Goal: Task Accomplishment & Management: Manage account settings

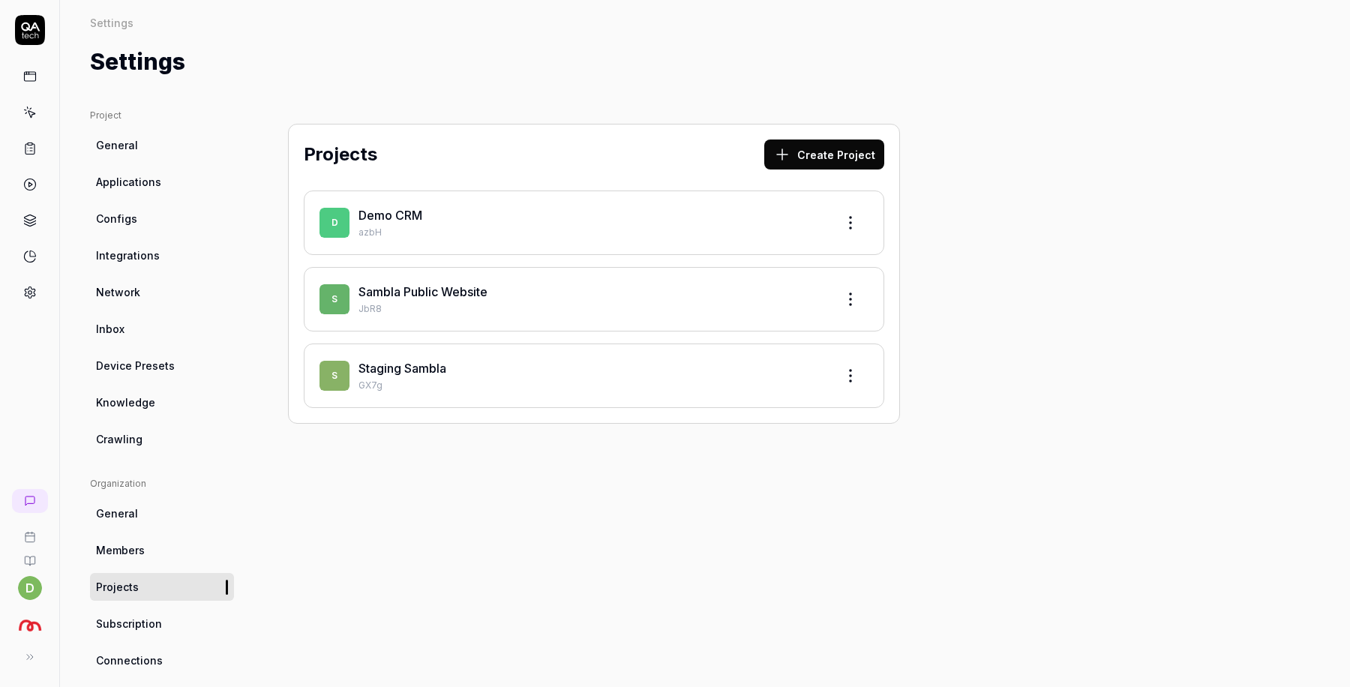
click at [30, 114] on icon at bounding box center [30, 113] width 14 height 14
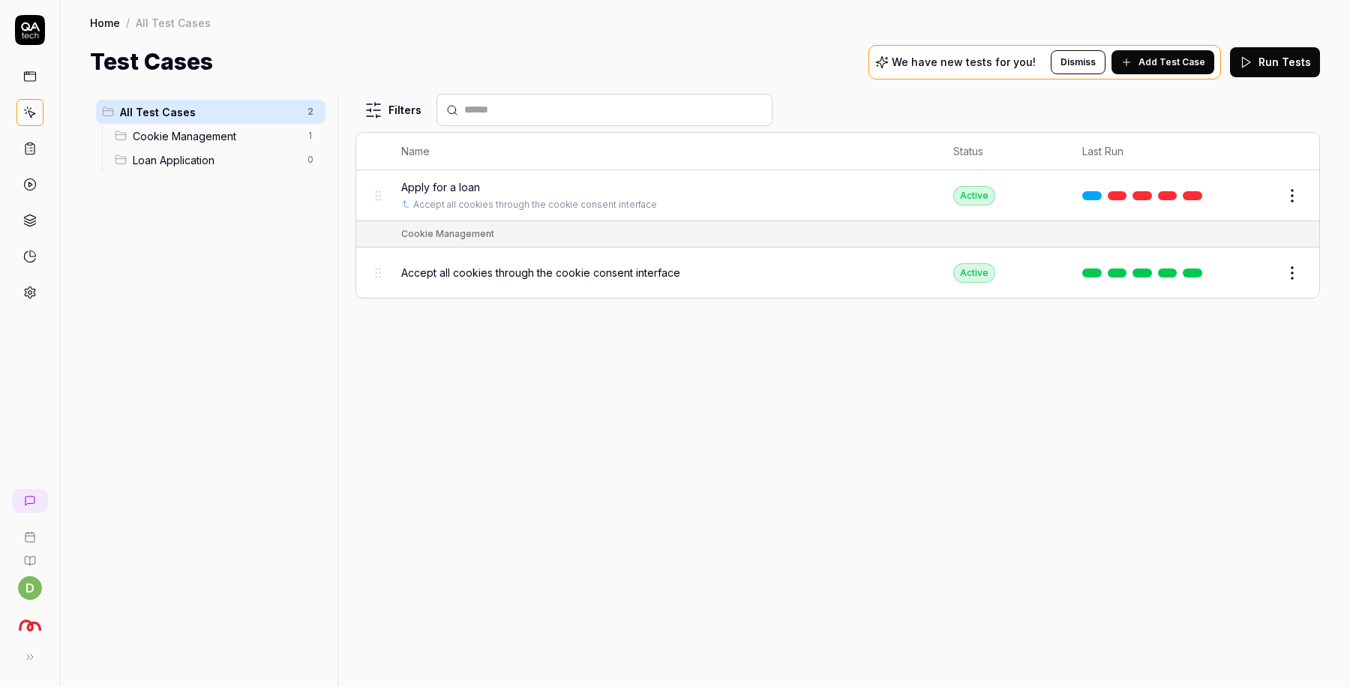
click at [660, 398] on div "Filters Name Status Last Run Apply for a loan Accept all cookies through the co…" at bounding box center [838, 390] width 965 height 593
click at [454, 180] on span "Apply for a loan" at bounding box center [440, 187] width 79 height 16
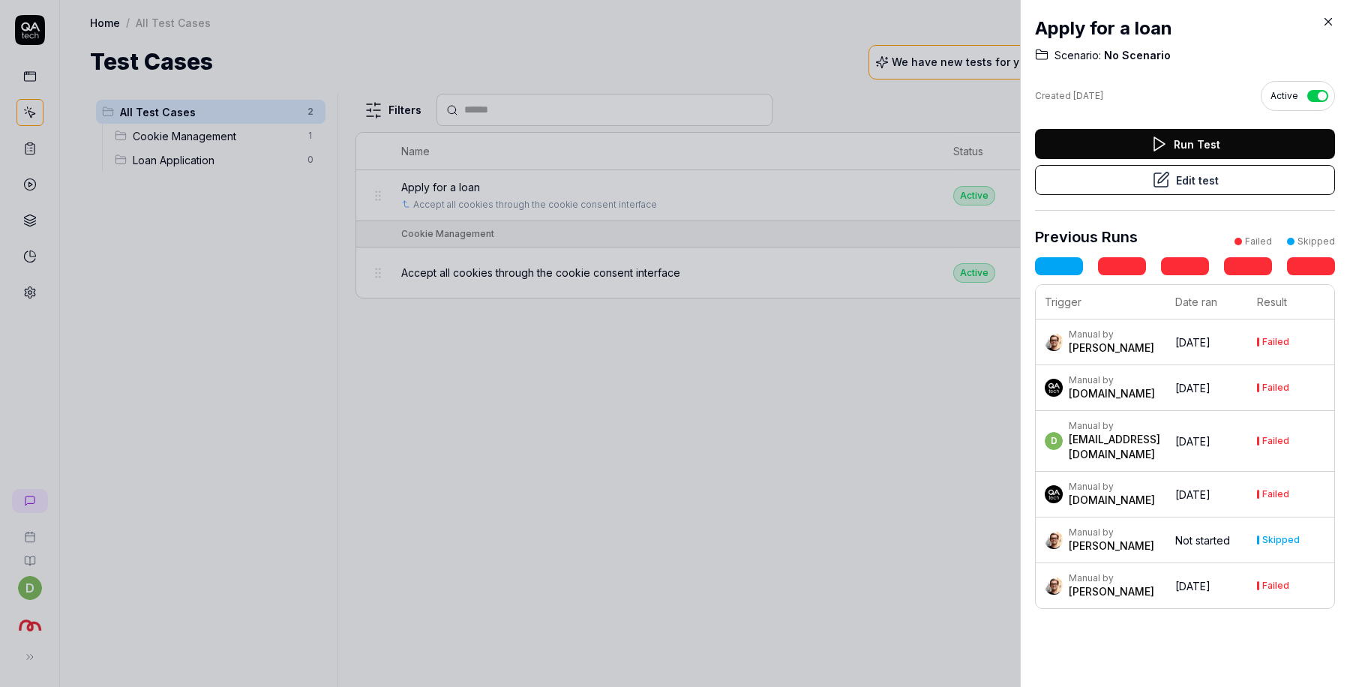
click at [1176, 179] on button "Edit test" at bounding box center [1185, 180] width 300 height 30
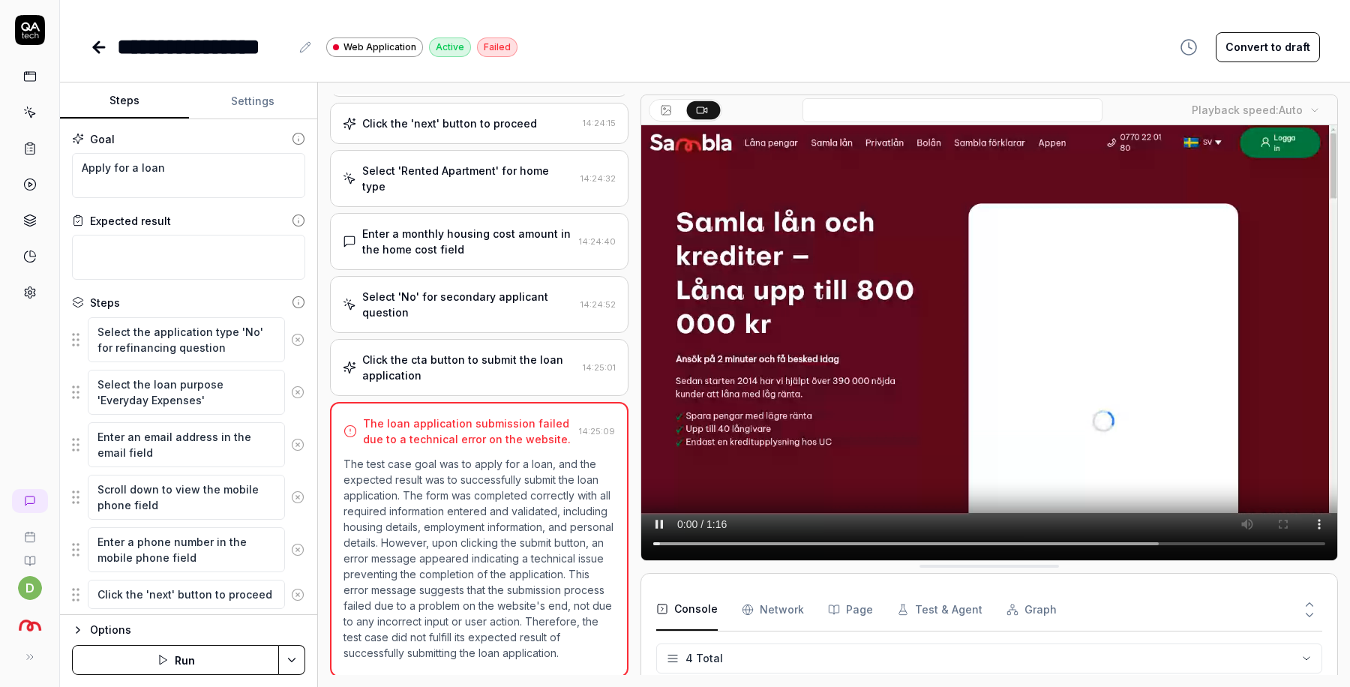
scroll to position [11, 0]
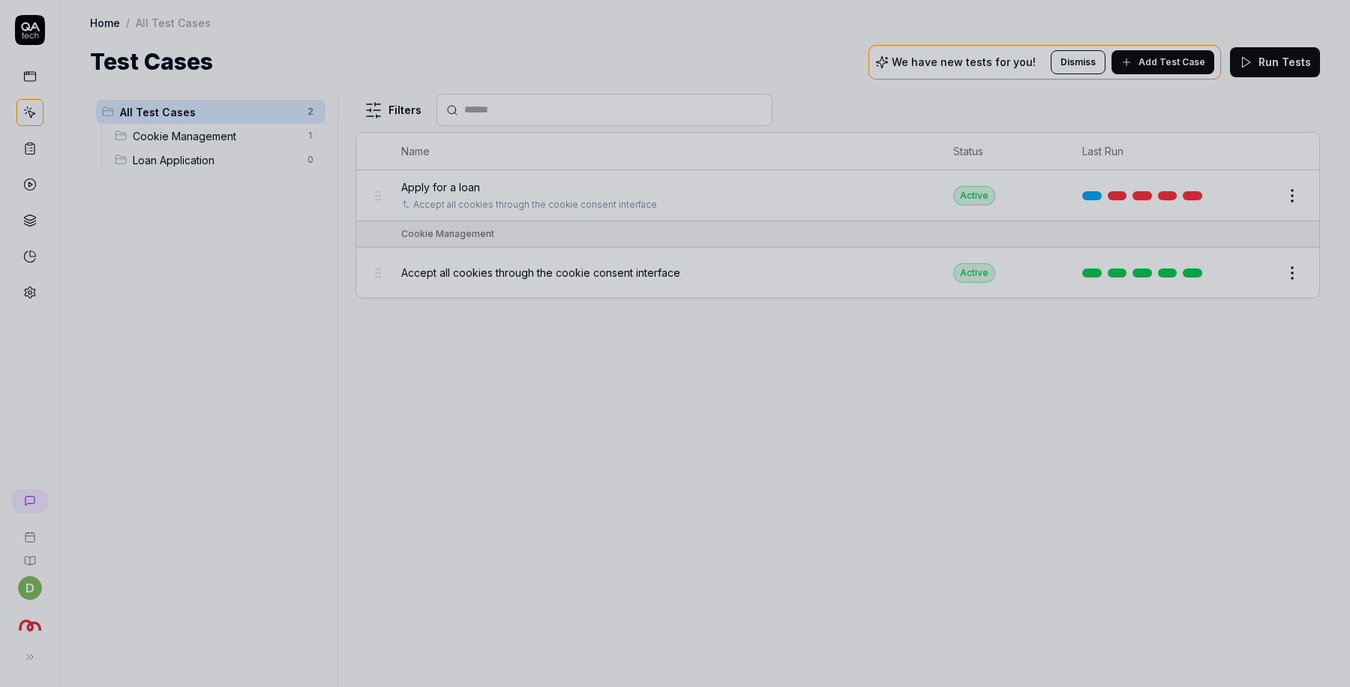
click at [714, 437] on div at bounding box center [675, 343] width 1350 height 687
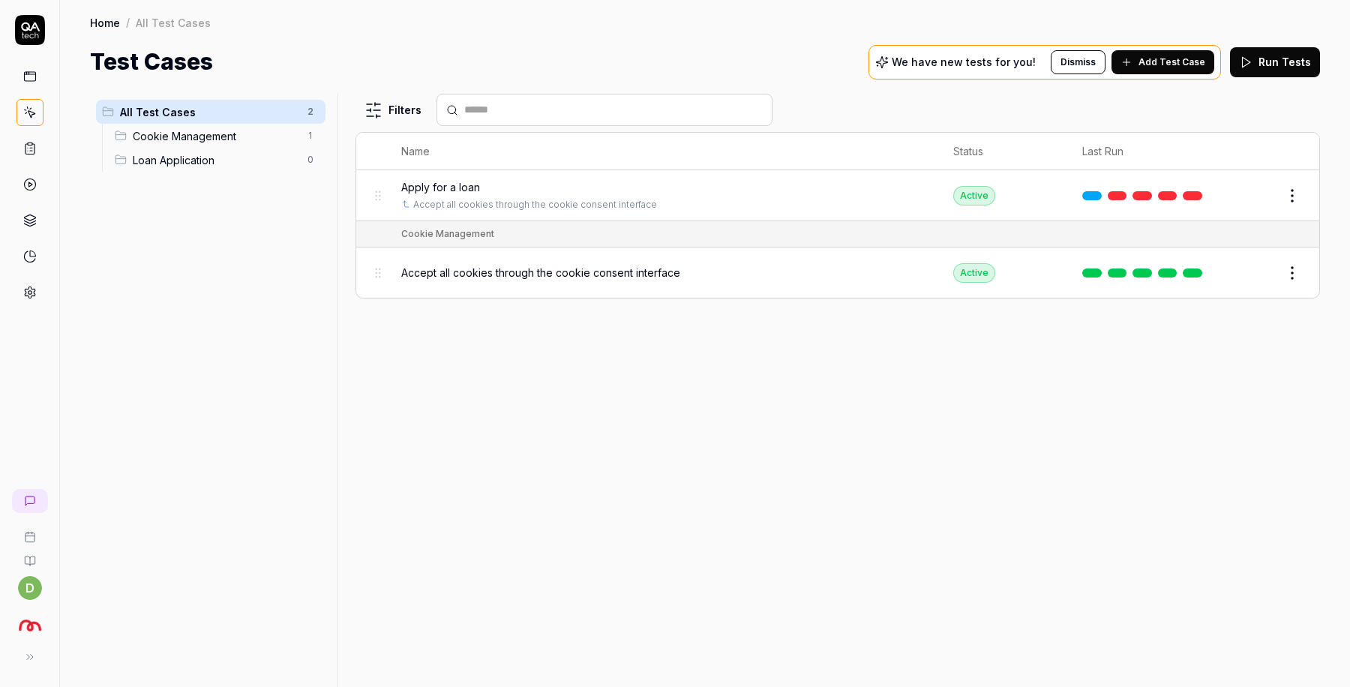
click at [728, 276] on div "Accept all cookies through the cookie consent interface" at bounding box center [662, 273] width 523 height 16
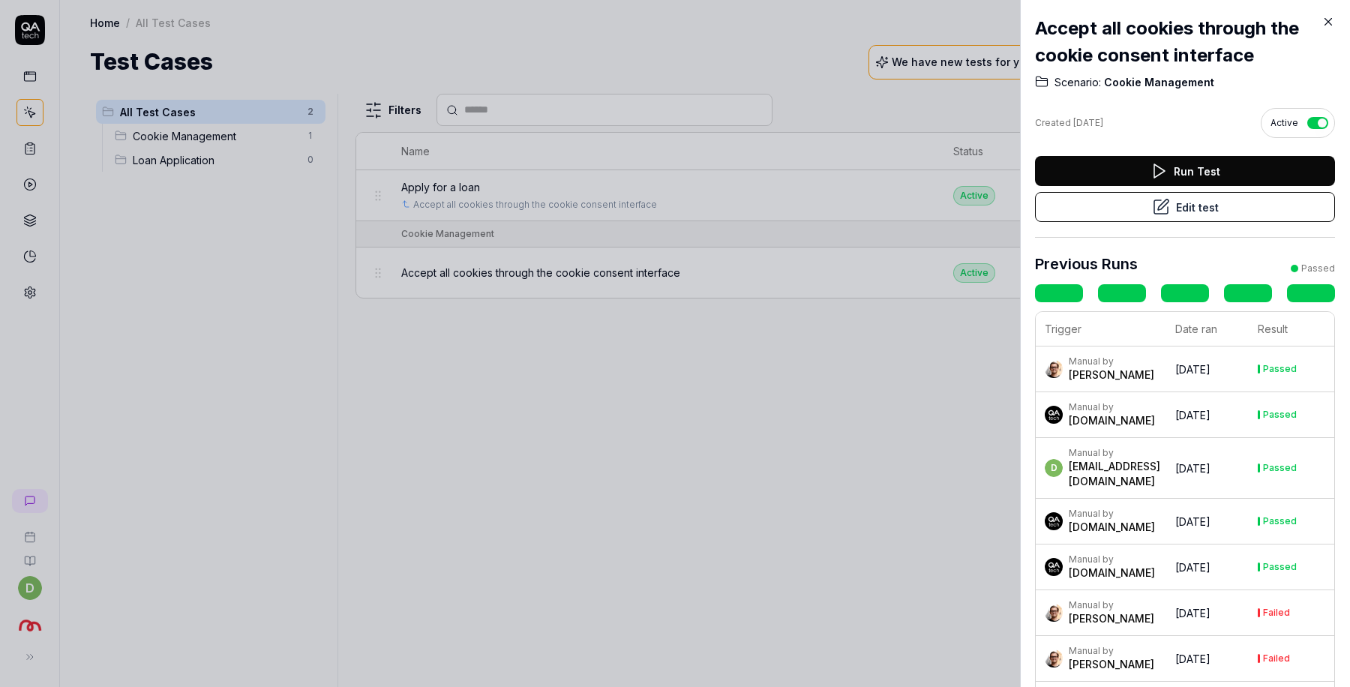
click at [1216, 215] on button "Edit test" at bounding box center [1185, 207] width 300 height 30
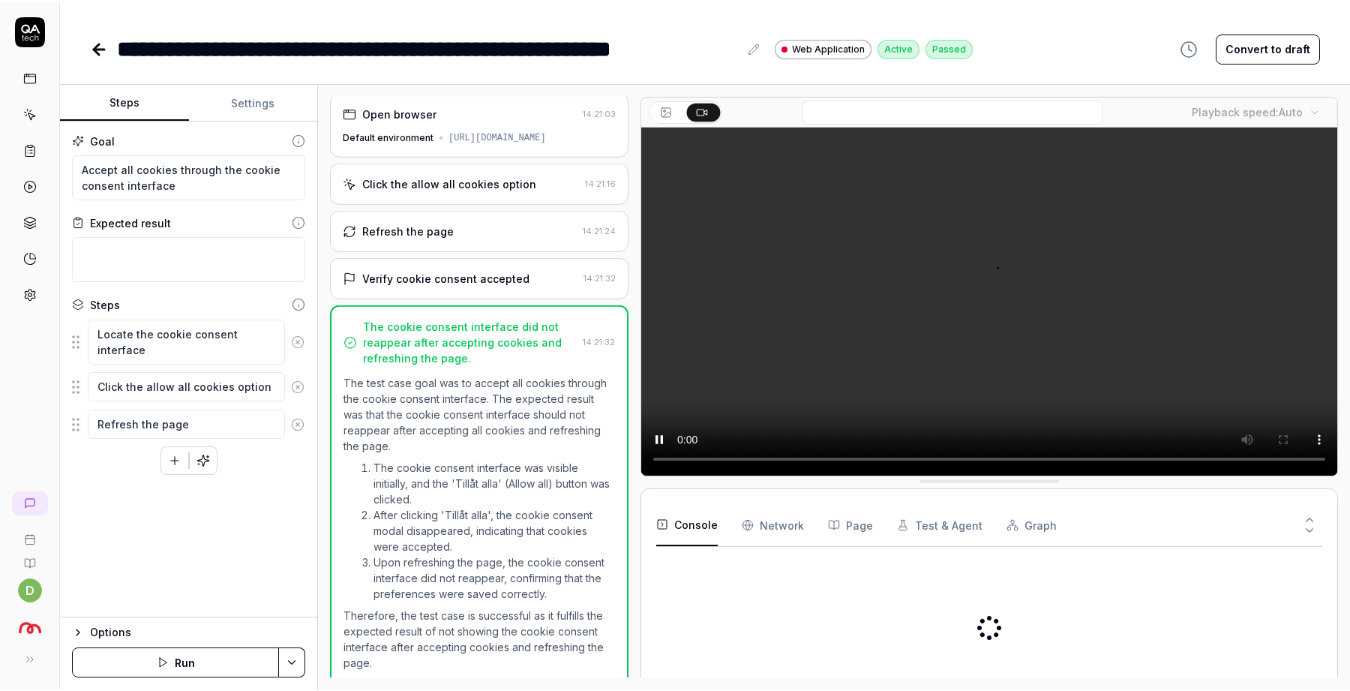
scroll to position [11, 0]
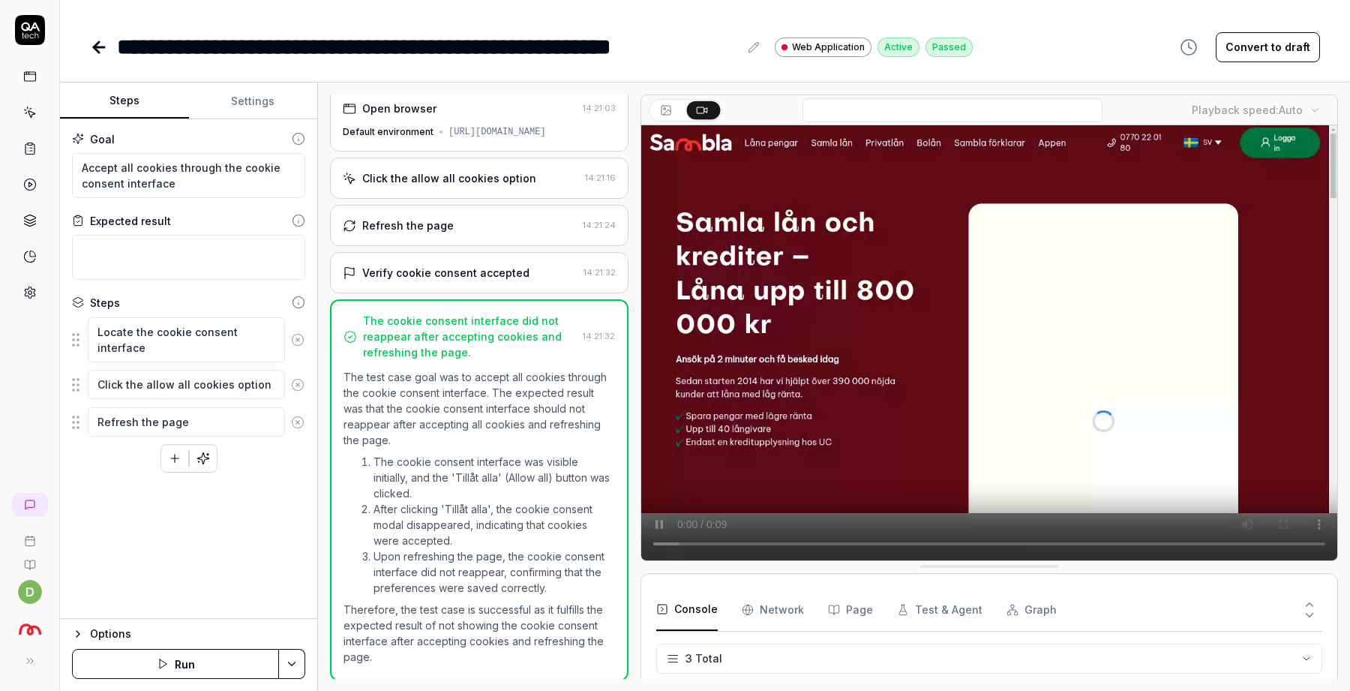
type textarea "*"
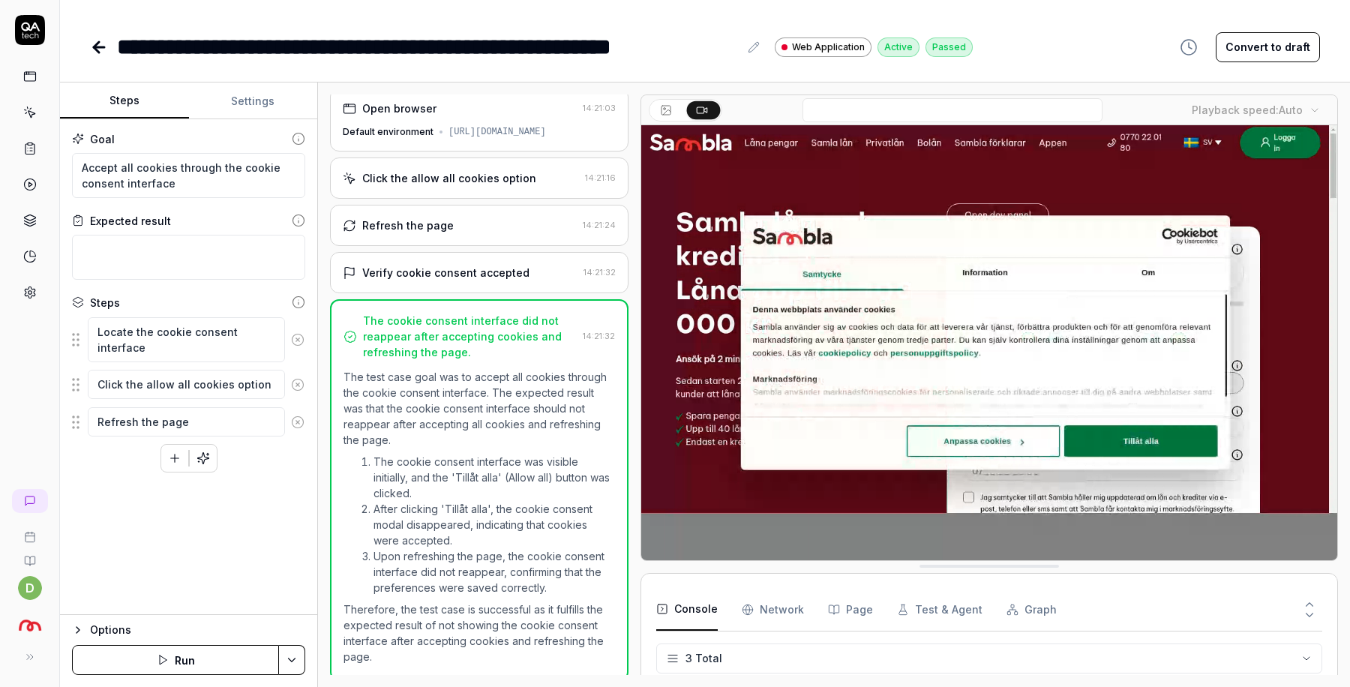
scroll to position [11, 0]
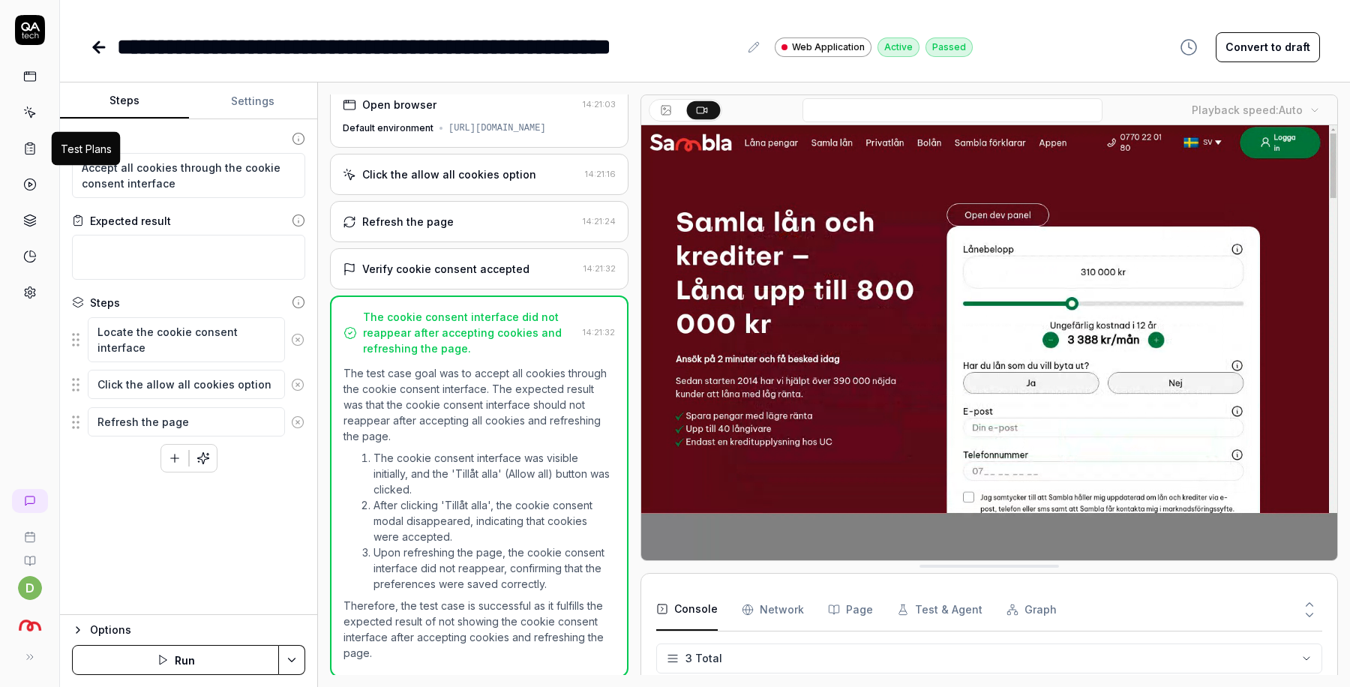
click at [28, 142] on icon at bounding box center [30, 149] width 14 height 14
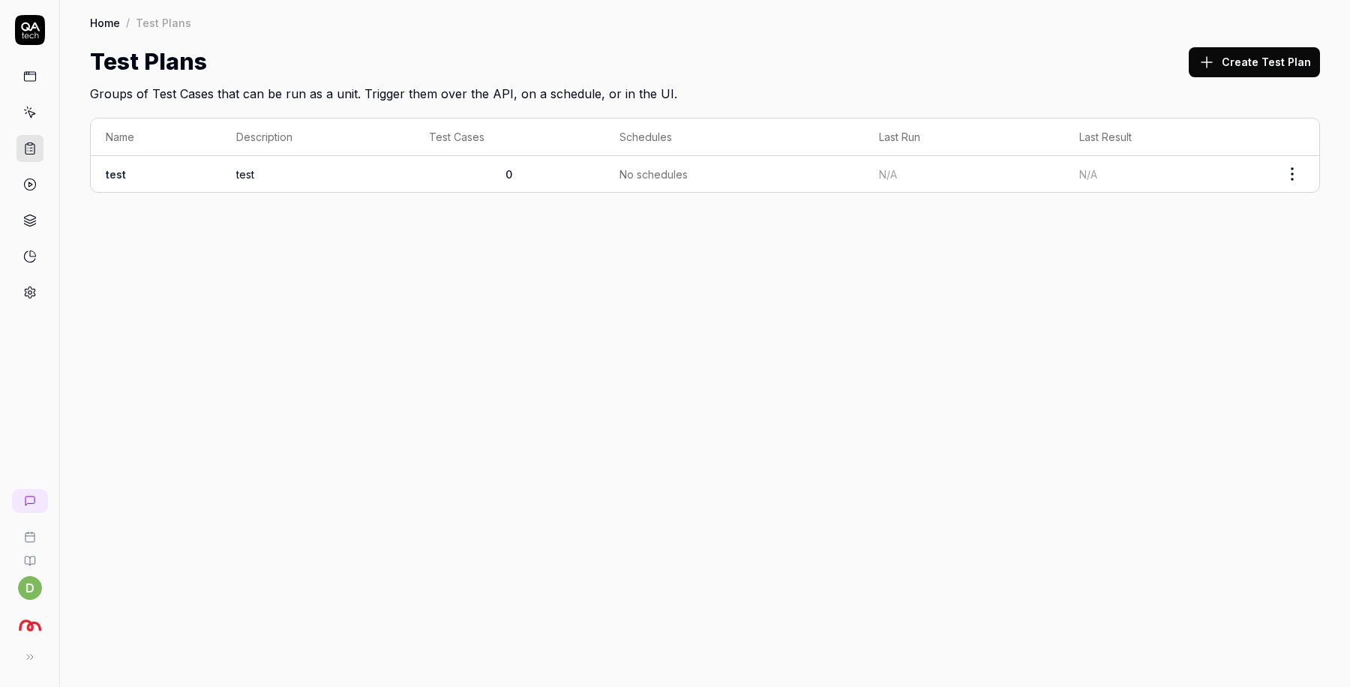
click at [246, 173] on span "test" at bounding box center [317, 175] width 163 height 16
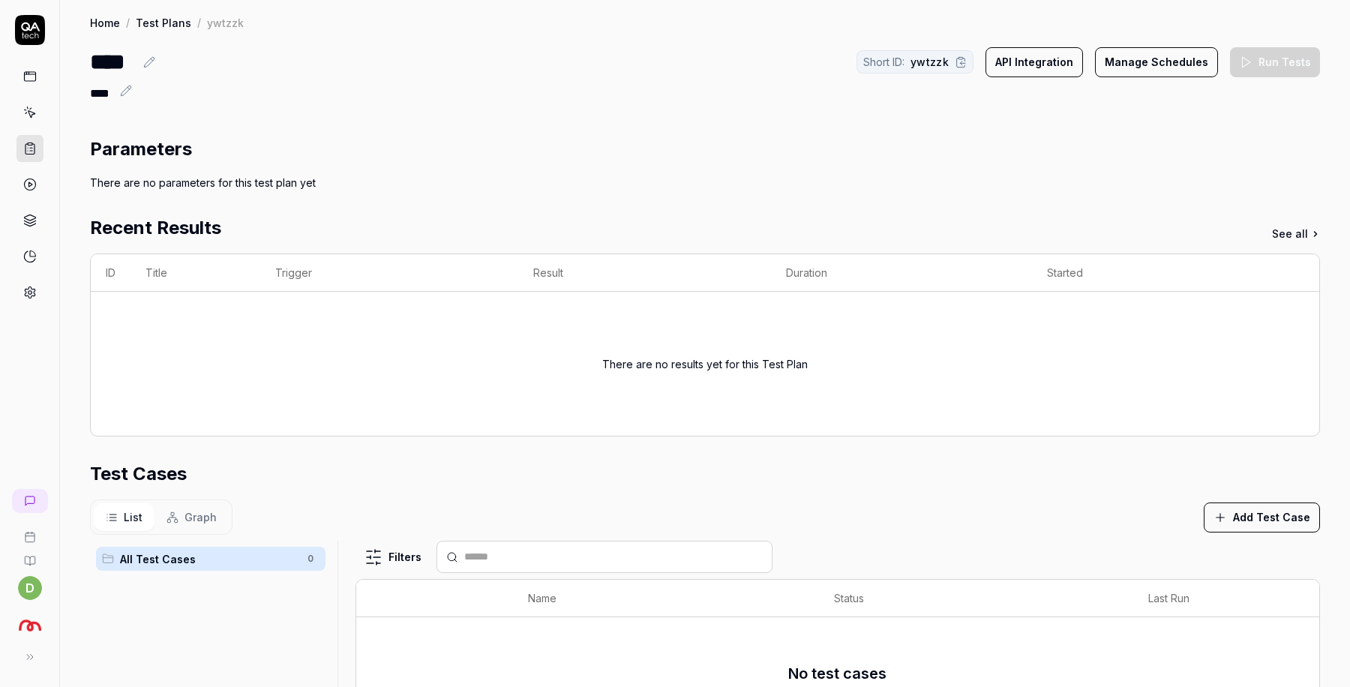
click at [1163, 65] on button "Manage Schedules" at bounding box center [1156, 62] width 123 height 30
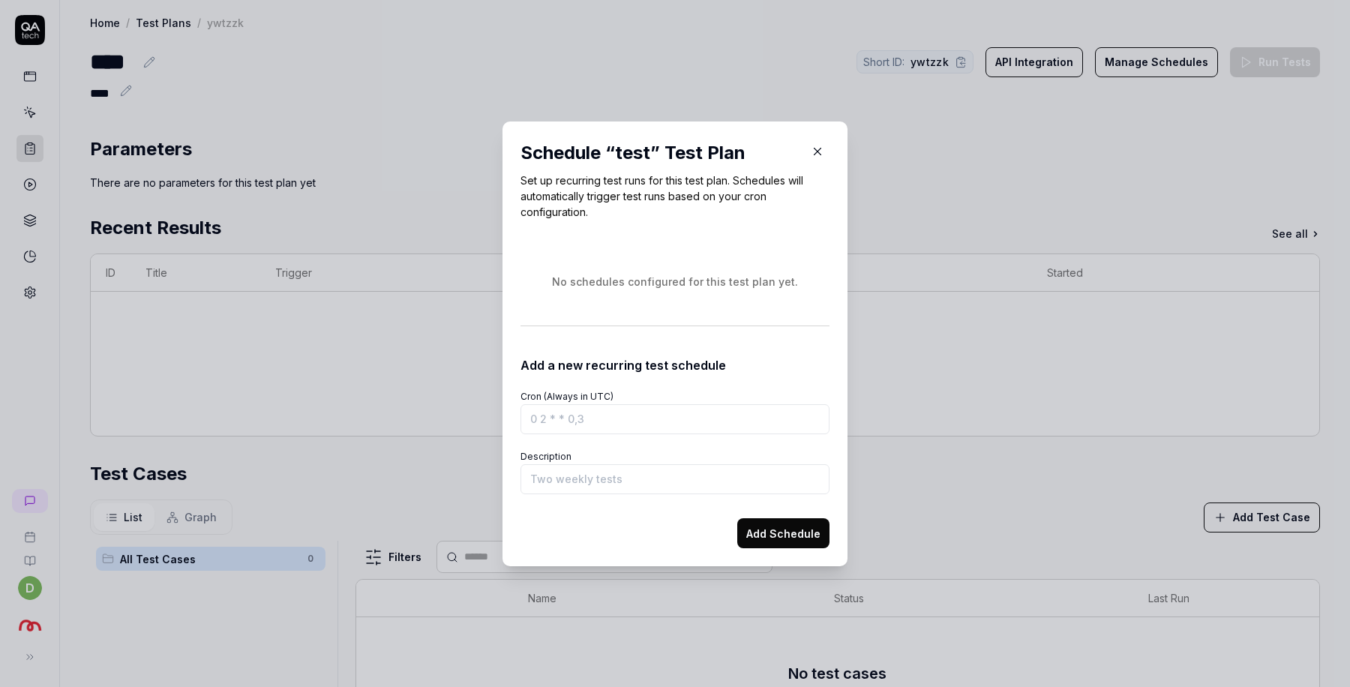
click at [818, 150] on icon "button" at bounding box center [818, 151] width 7 height 7
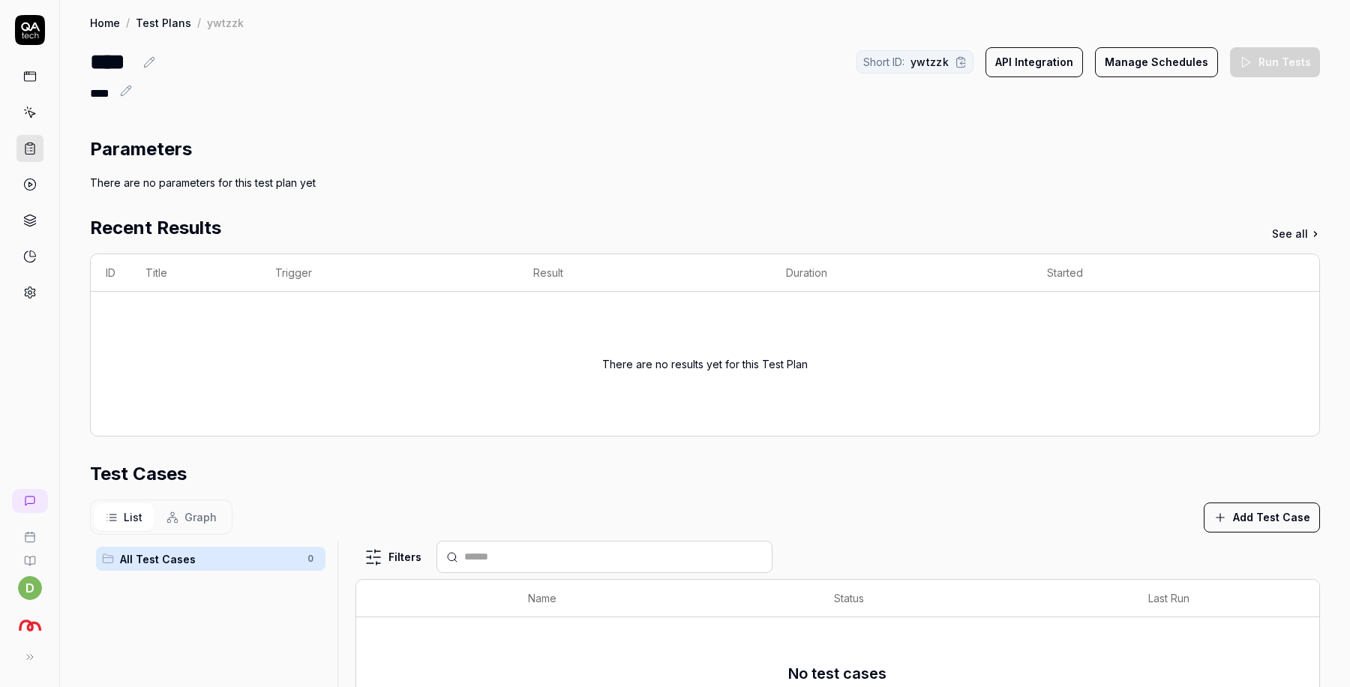
click at [497, 129] on div "Parameters There are no parameters for this test plan yet Recent Results See al…" at bounding box center [705, 539] width 1290 height 837
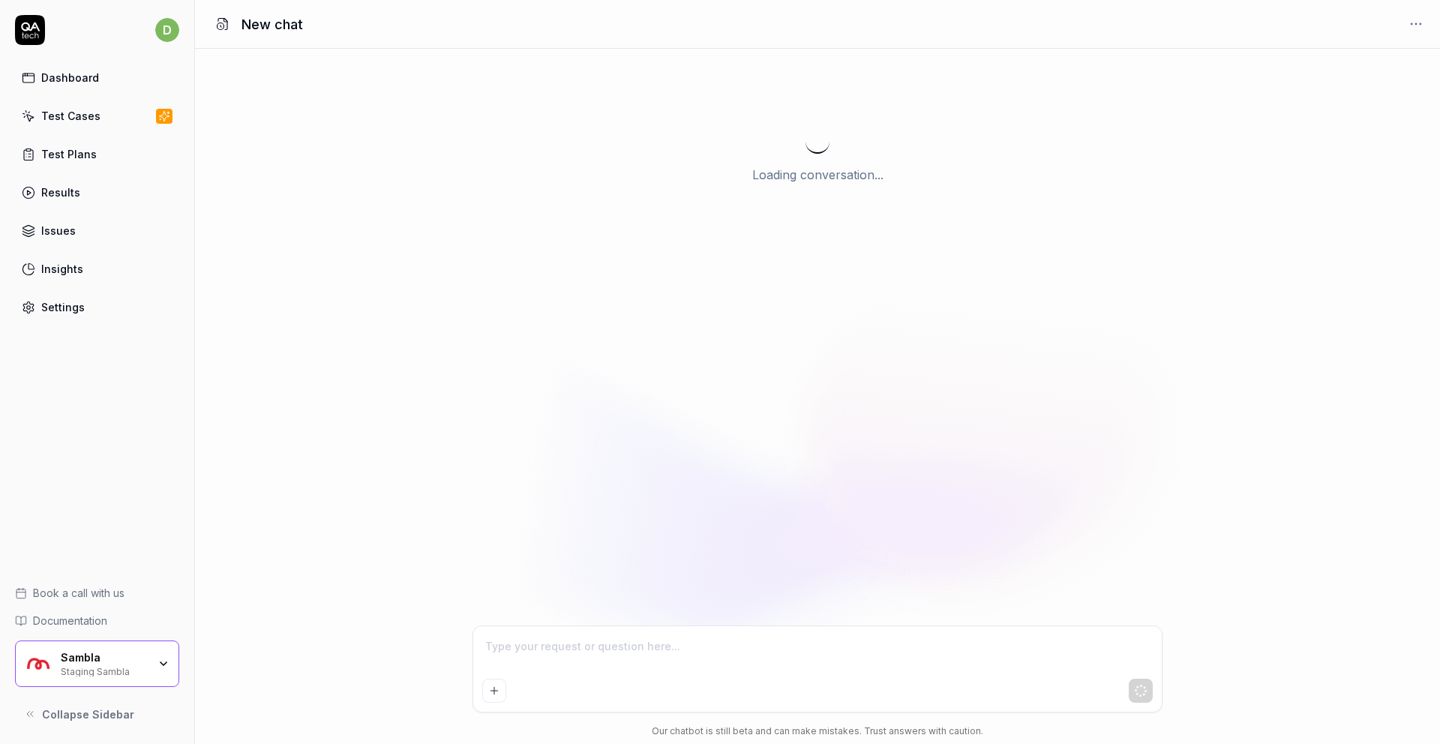
type textarea "*"
